Goal: Task Accomplishment & Management: Manage account settings

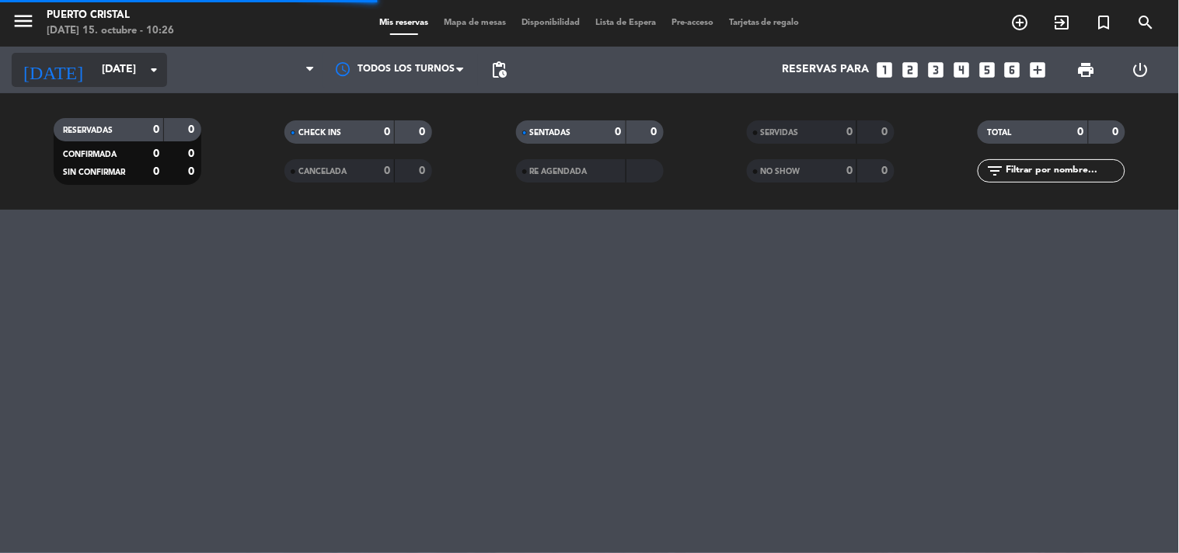
click at [140, 74] on input "[DATE]" at bounding box center [168, 70] width 148 height 28
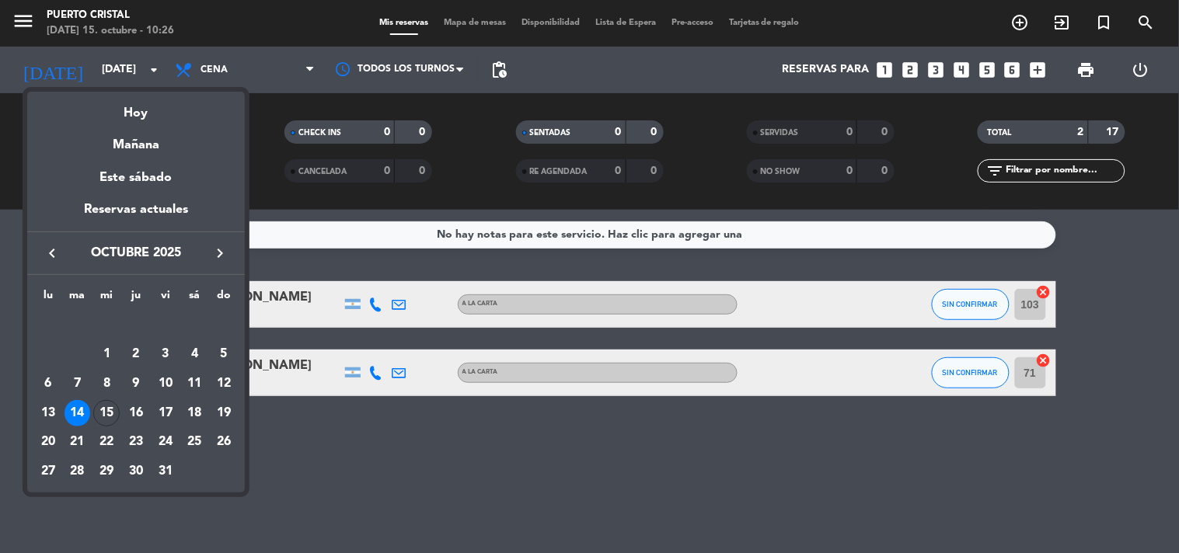
click at [218, 413] on div "19" at bounding box center [224, 413] width 26 height 26
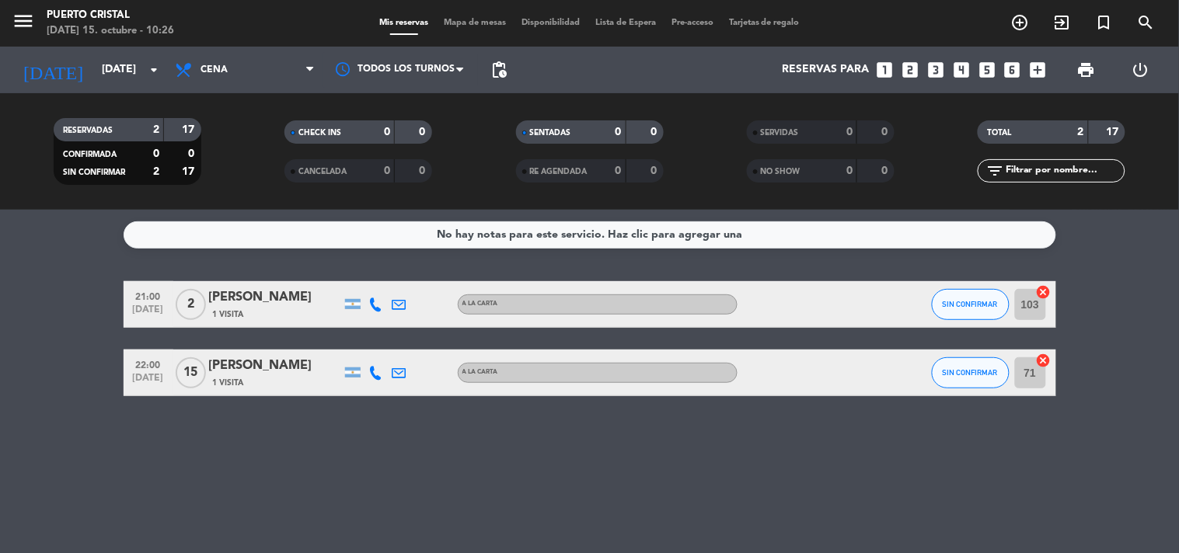
type input "[DATE]"
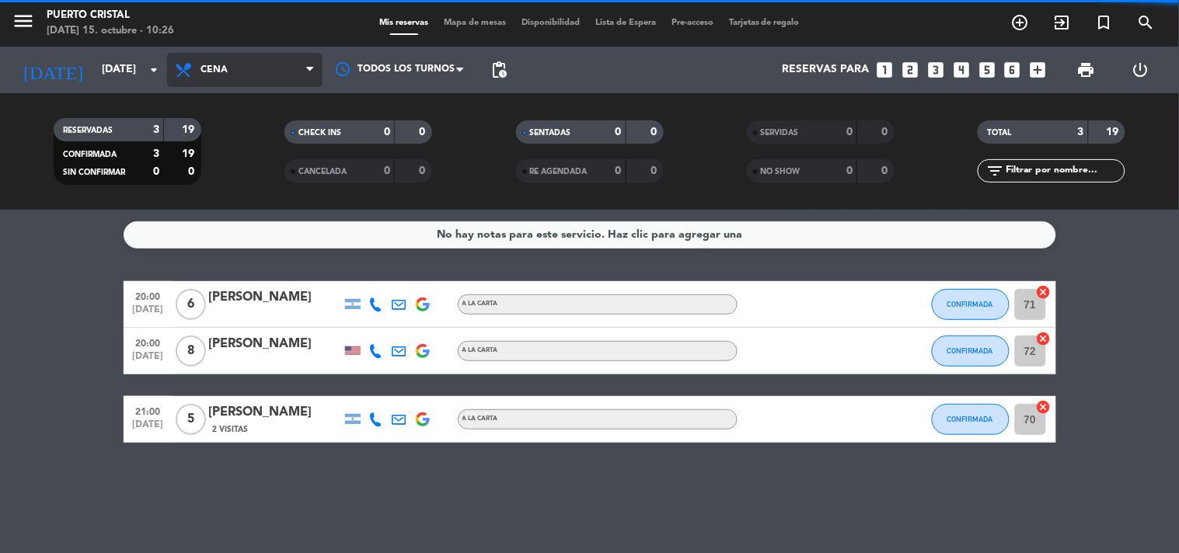
click at [249, 76] on span "Cena" at bounding box center [244, 70] width 155 height 34
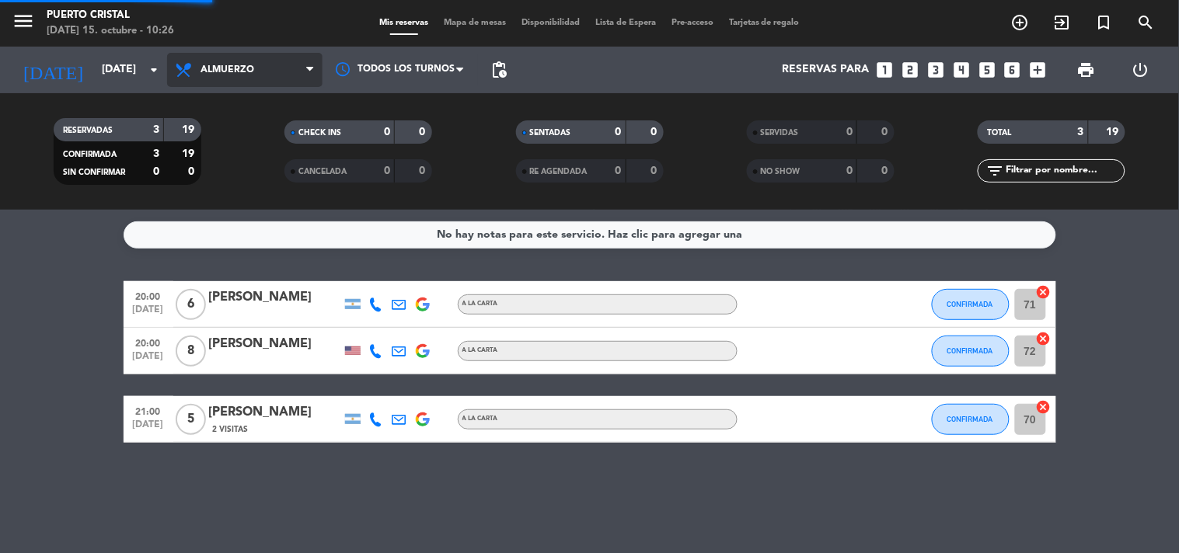
click at [265, 132] on div "menu Puerto Cristal [DATE] 15. octubre - 10:26 Mis reservas Mapa de mesas Dispo…" at bounding box center [589, 105] width 1179 height 210
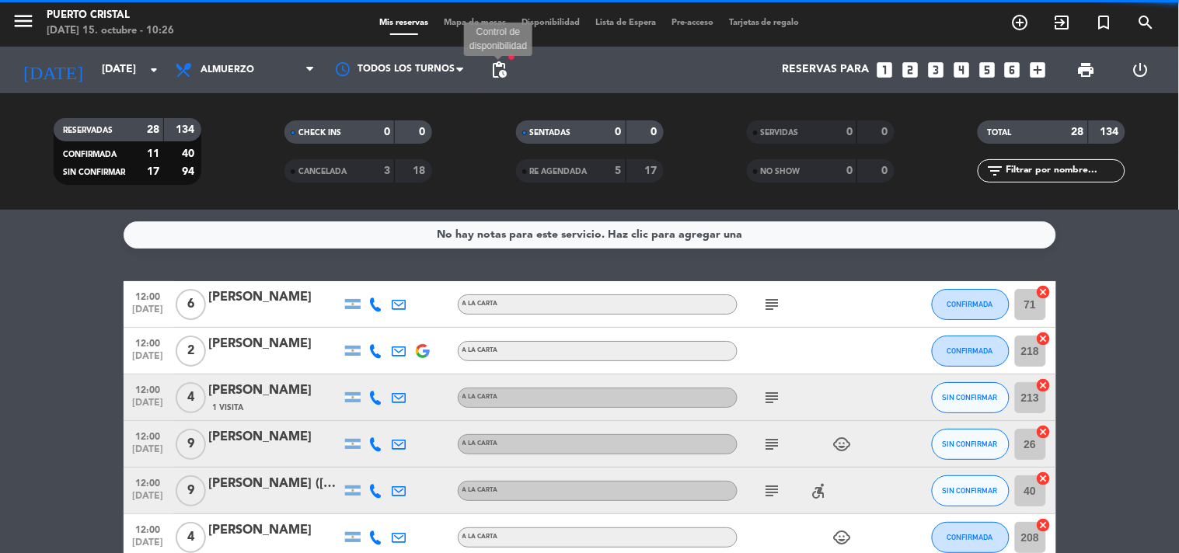
click at [489, 70] on span "pending_actions" at bounding box center [498, 70] width 19 height 19
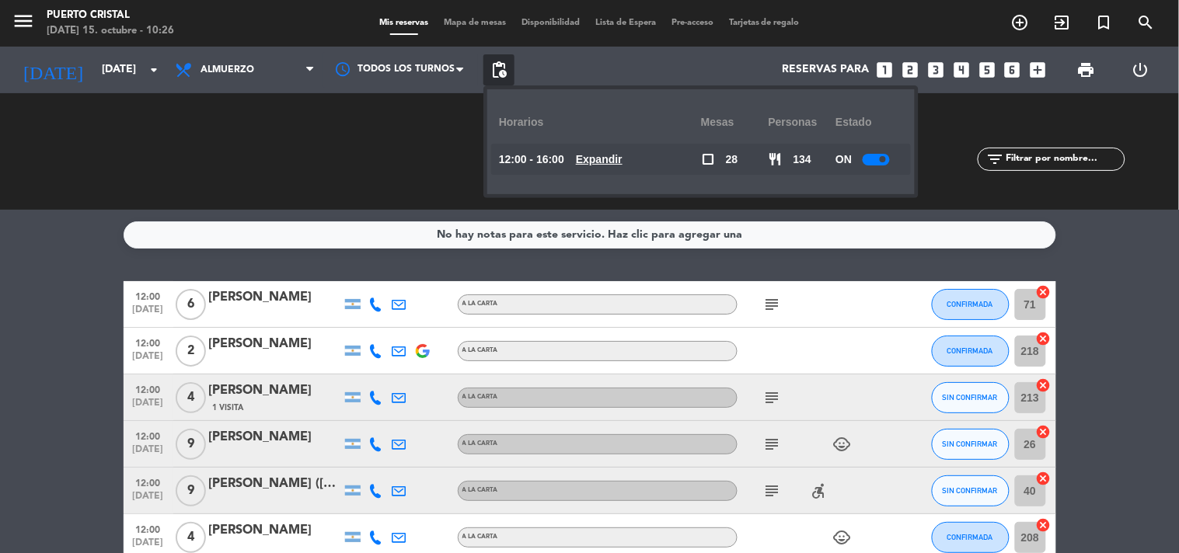
click at [608, 158] on u "Expandir" at bounding box center [599, 159] width 47 height 12
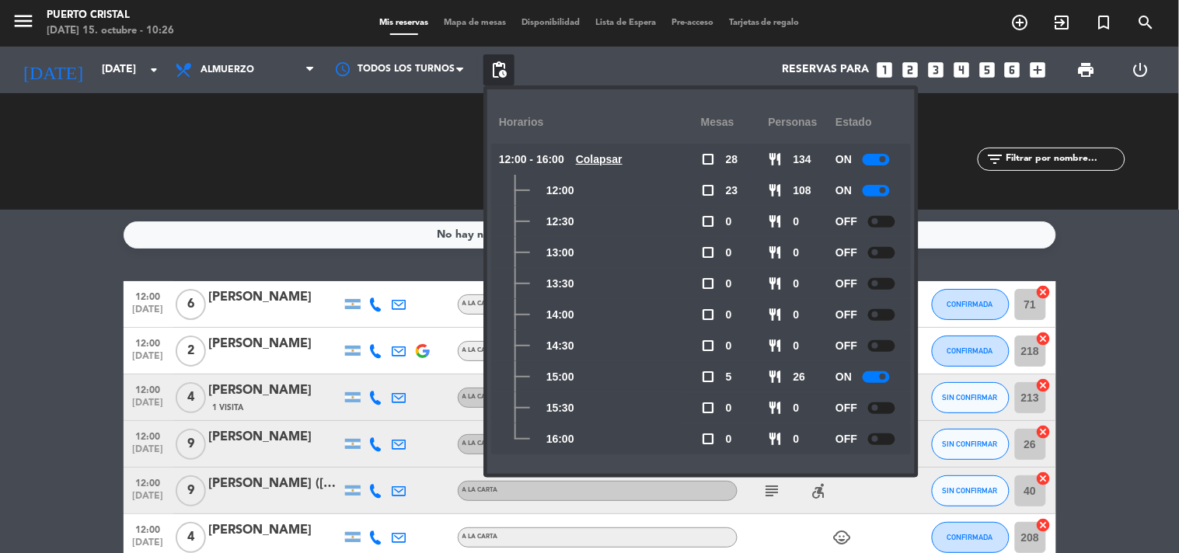
drag, startPoint x: 873, startPoint y: 189, endPoint x: 883, endPoint y: 218, distance: 30.7
click at [872, 191] on div at bounding box center [875, 191] width 27 height 12
drag, startPoint x: 361, startPoint y: 138, endPoint x: 368, endPoint y: 133, distance: 9.1
click at [368, 133] on div "CHECK INS 0 0 CANCELADA 3 18" at bounding box center [357, 151] width 231 height 85
